Goal: Task Accomplishment & Management: Use online tool/utility

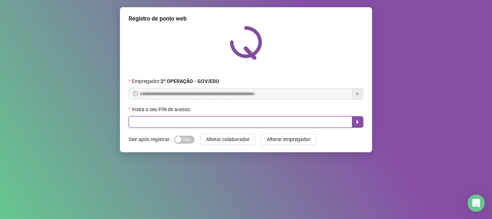
click at [313, 125] on input "text" at bounding box center [241, 122] width 224 height 12
type input "*****"
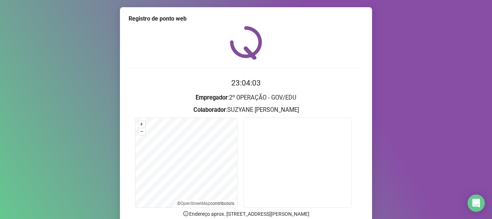
scroll to position [71, 0]
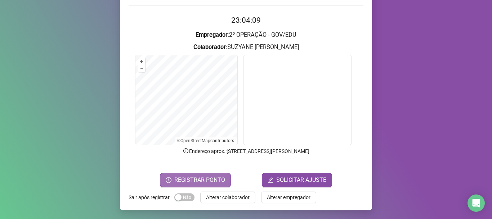
click at [188, 180] on span "REGISTRAR PONTO" at bounding box center [199, 179] width 51 height 9
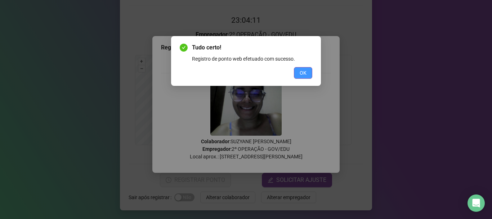
click at [306, 72] on span "OK" at bounding box center [303, 73] width 7 height 8
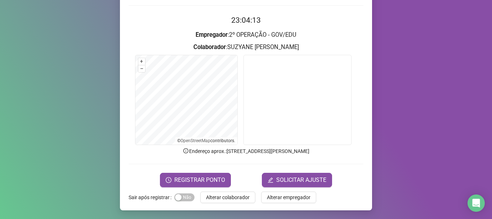
click at [79, 141] on div "Registro de ponto web 23:04:13 Empregador : 2º OPERAÇÃO - GOV/[PERSON_NAME] : […" at bounding box center [246, 109] width 492 height 219
